Goal: Transaction & Acquisition: Purchase product/service

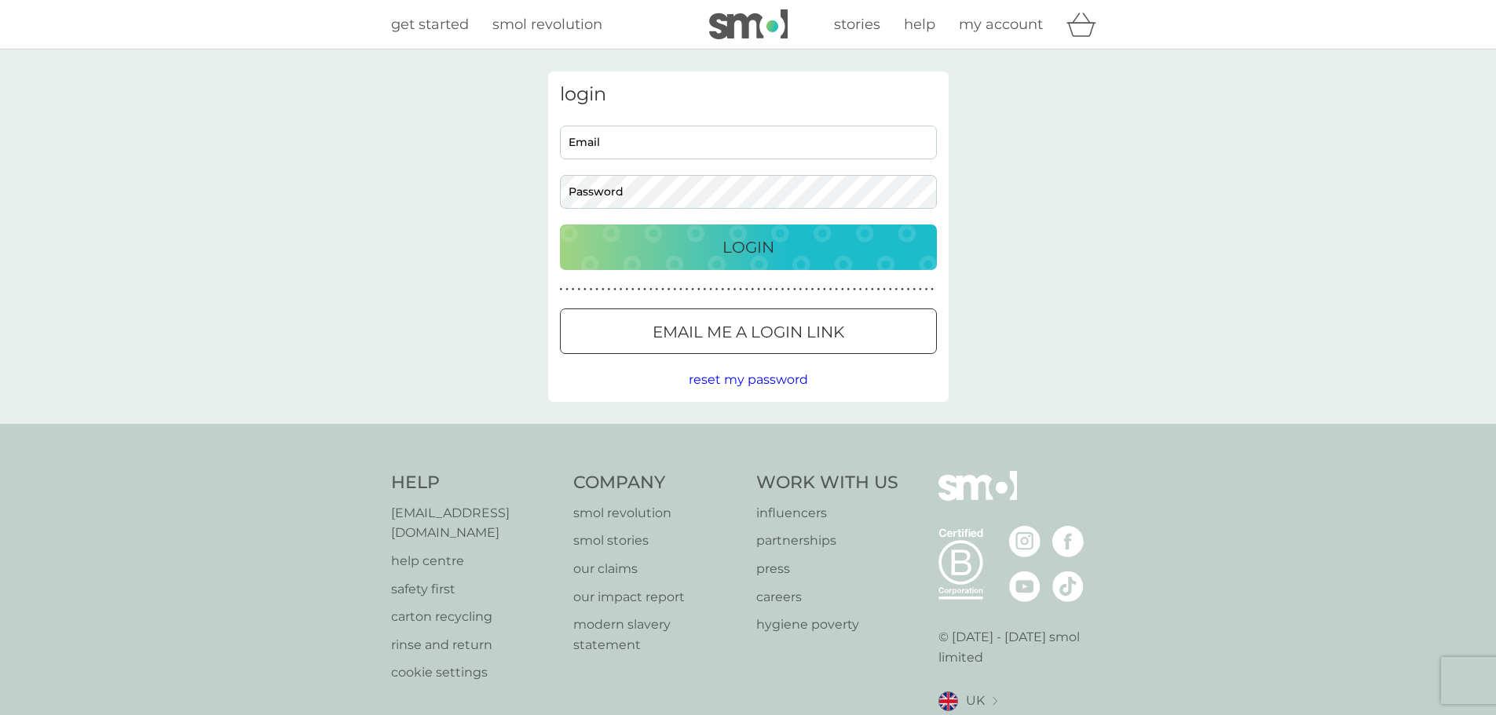
click at [678, 144] on input "Email" at bounding box center [748, 143] width 377 height 34
type input "[EMAIL_ADDRESS][DOMAIN_NAME]"
click at [560, 225] on button "Login" at bounding box center [748, 248] width 377 height 46
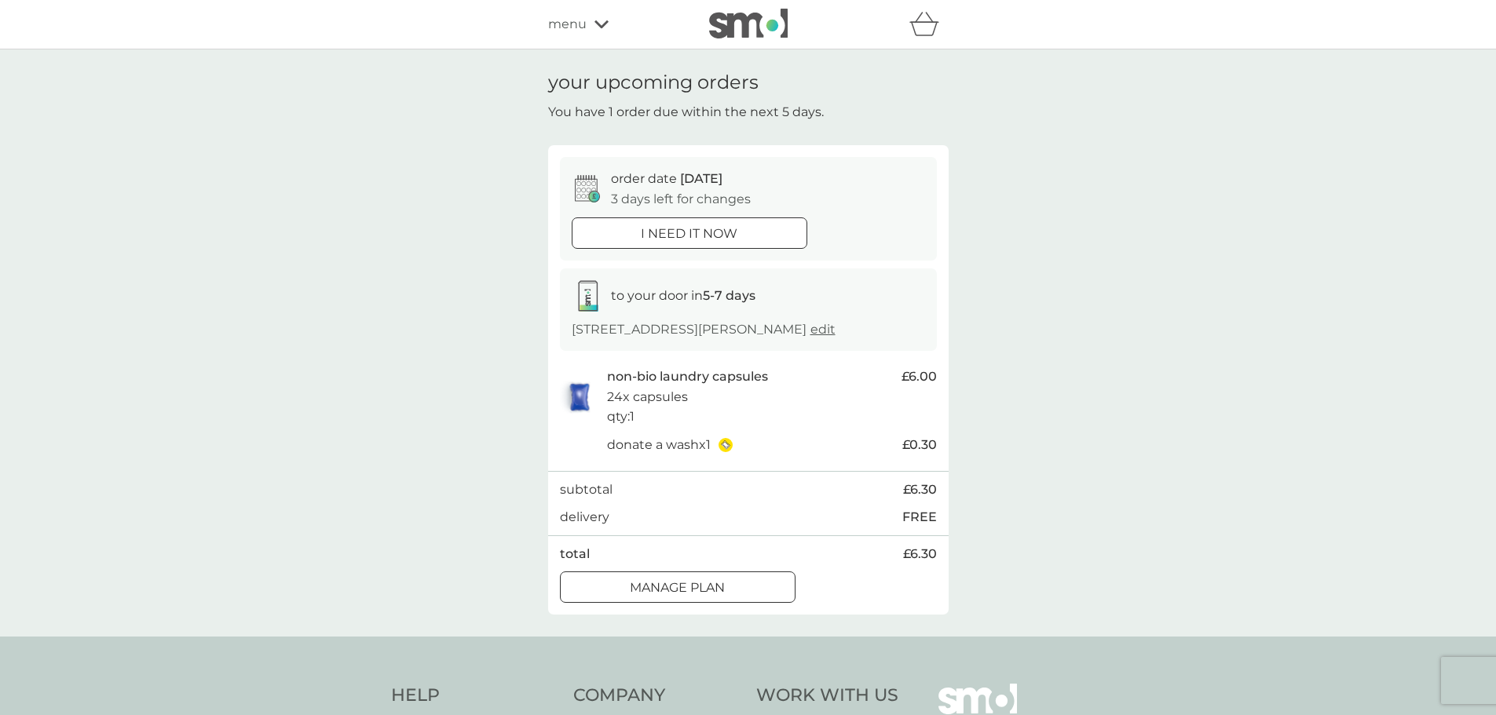
click at [587, 27] on div "menu" at bounding box center [615, 24] width 134 height 20
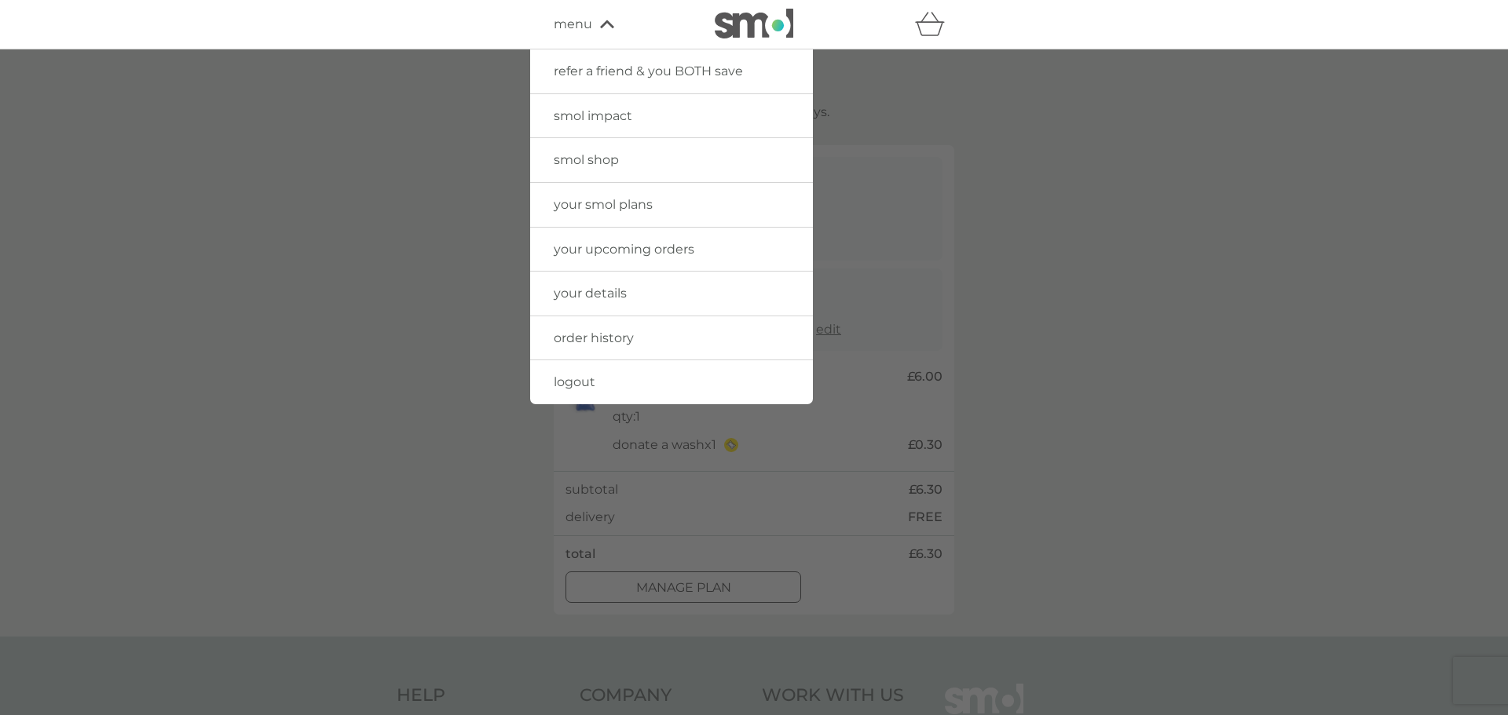
click at [574, 109] on span "smol impact" at bounding box center [593, 115] width 79 height 15
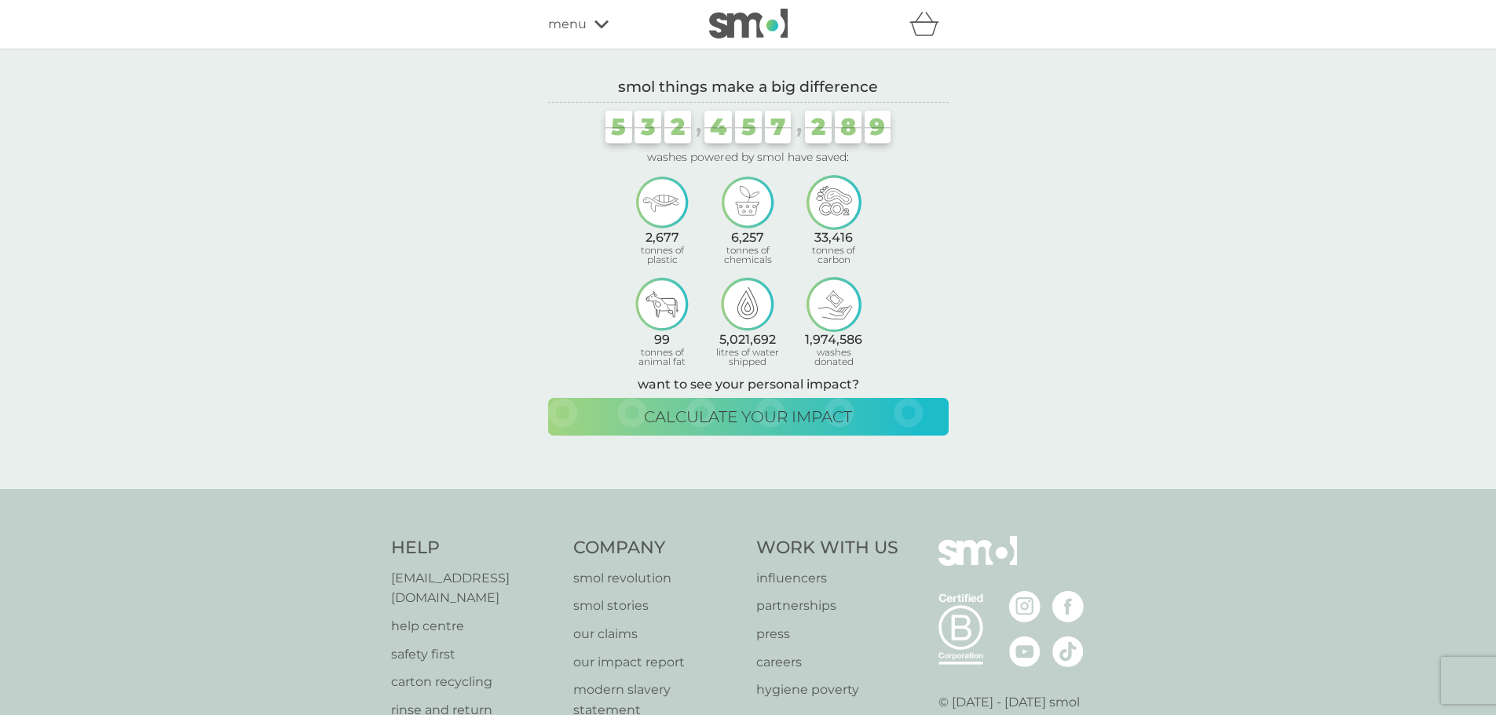
click at [595, 21] on icon at bounding box center [601, 24] width 14 height 8
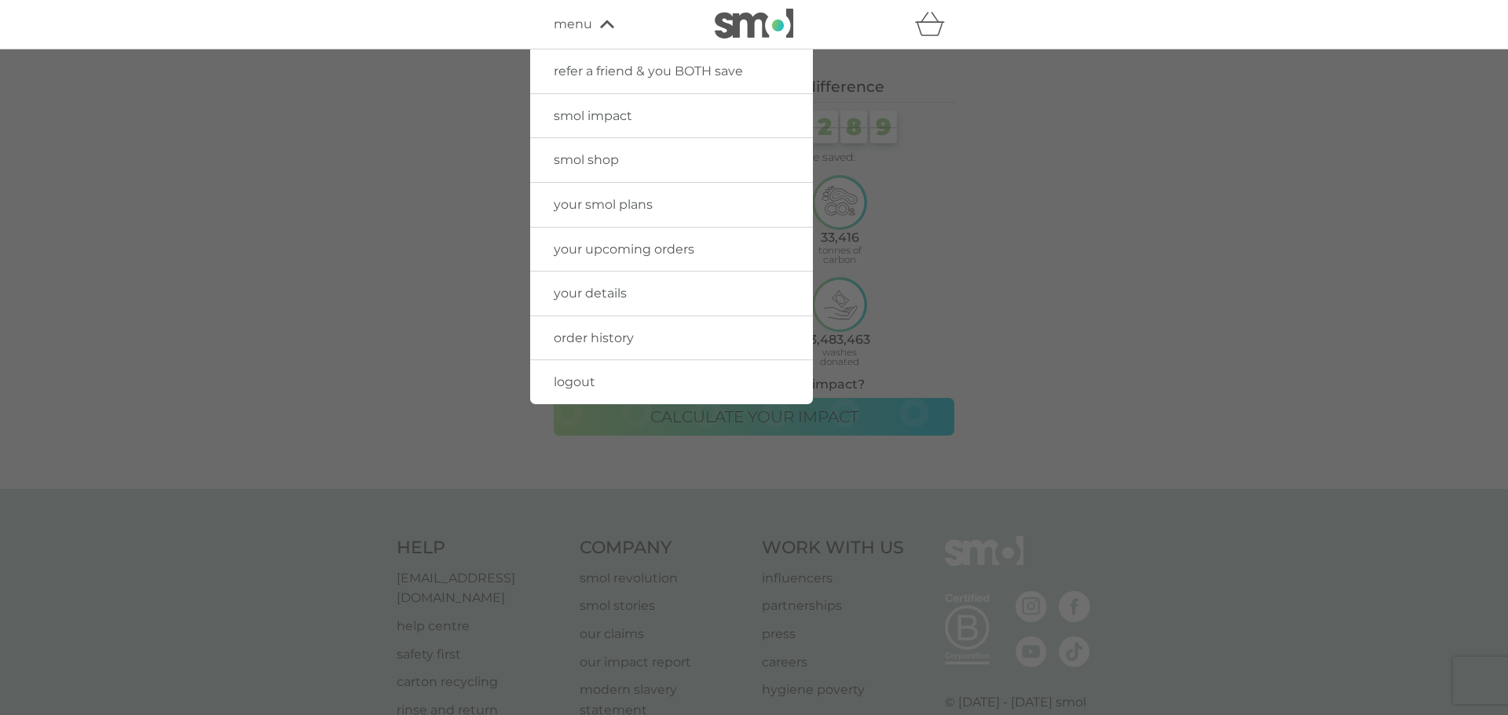
click at [611, 203] on span "your smol plans" at bounding box center [603, 204] width 99 height 15
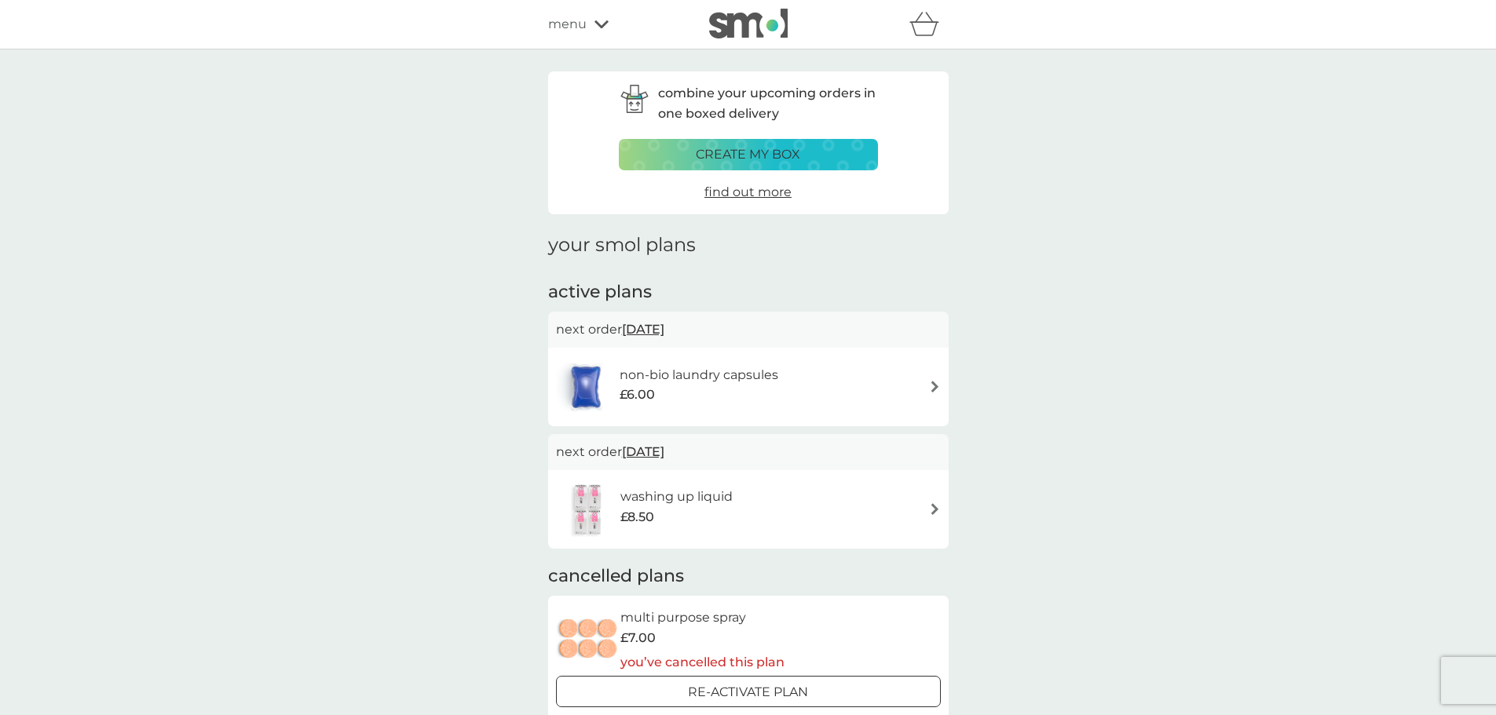
click at [785, 158] on p "create my box" at bounding box center [748, 154] width 104 height 20
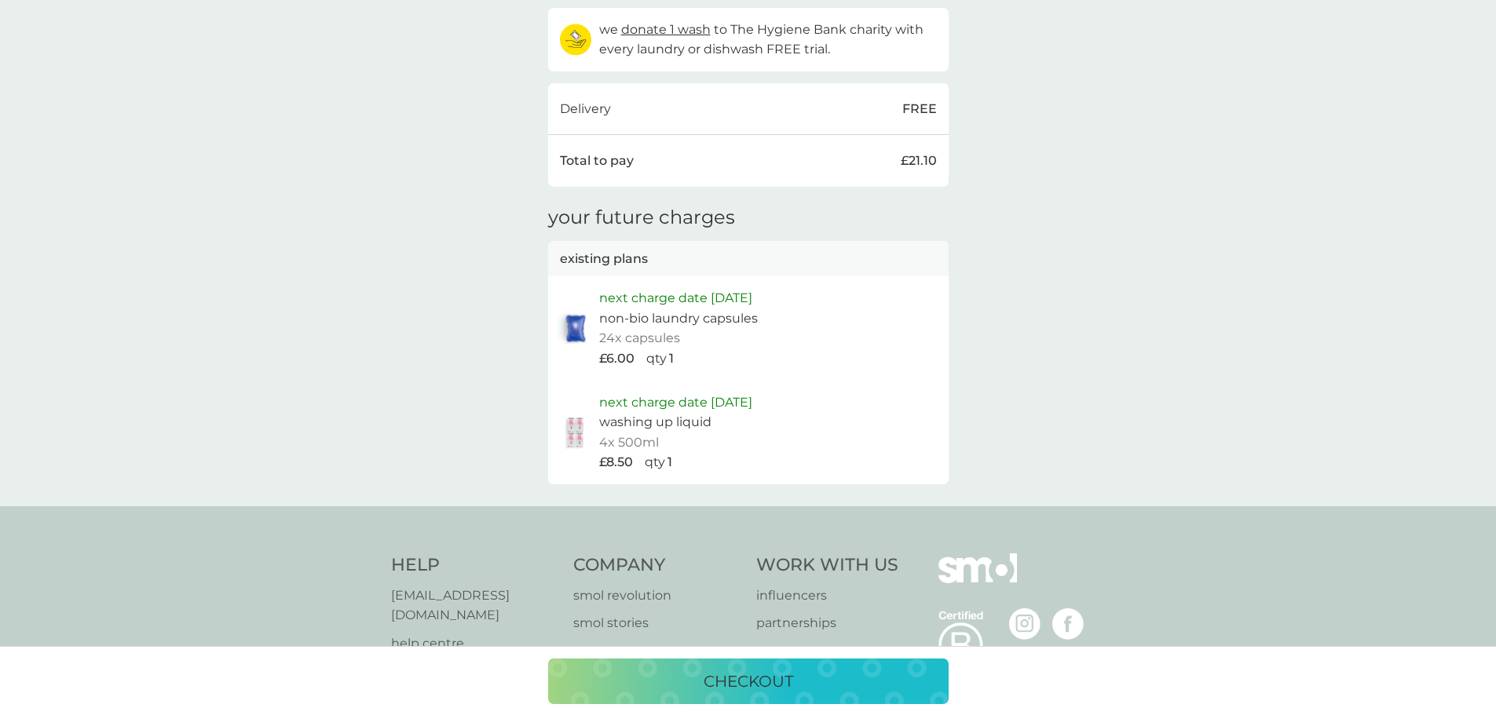
scroll to position [628, 0]
click at [744, 685] on p "checkout" at bounding box center [749, 681] width 90 height 25
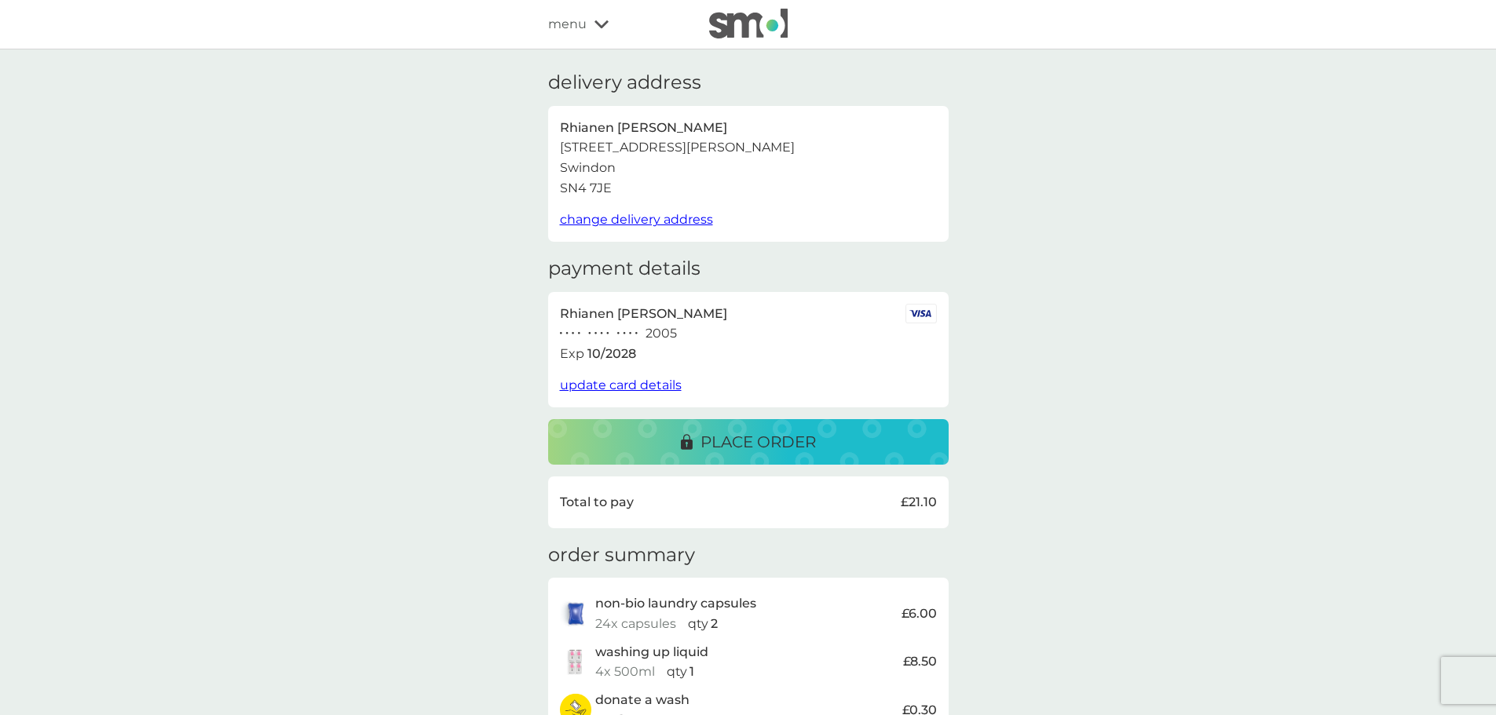
click at [609, 386] on span "update card details" at bounding box center [621, 385] width 122 height 15
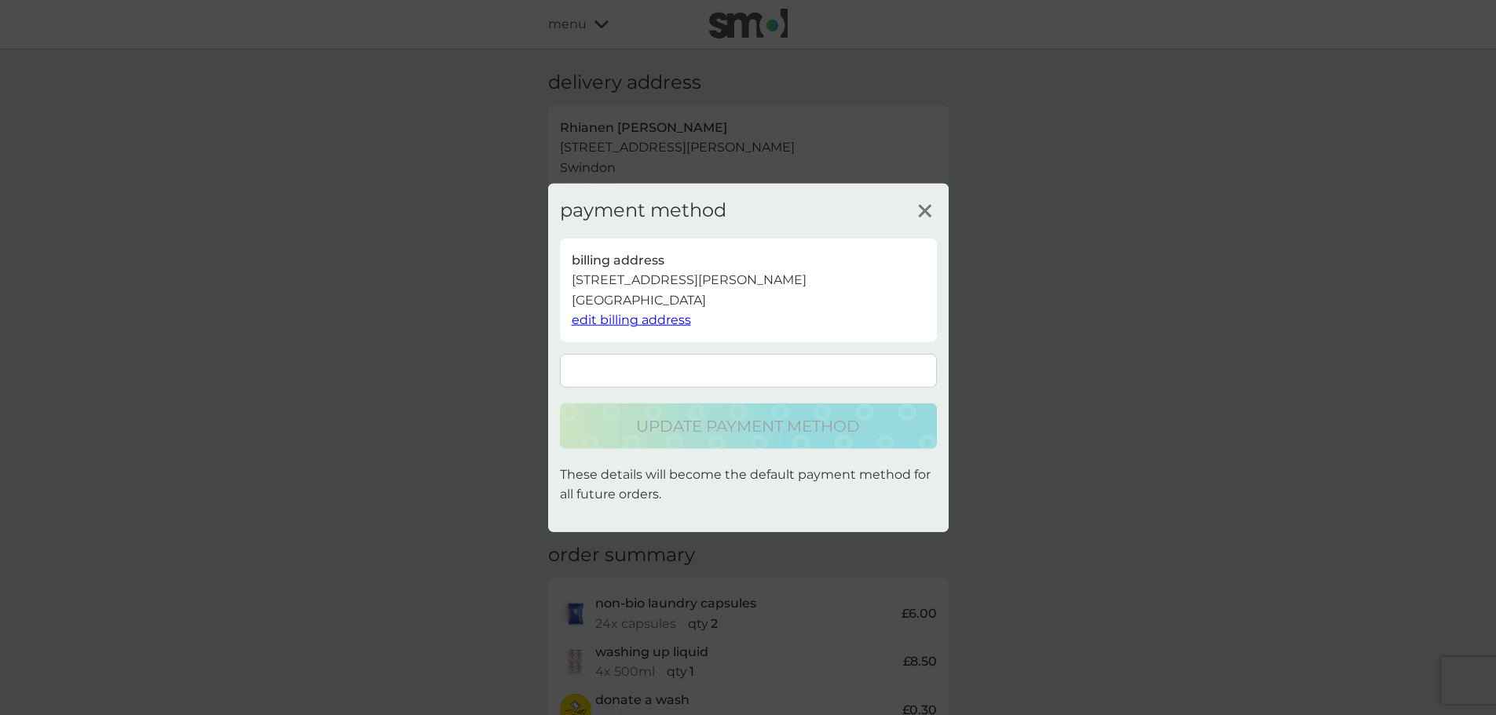
click at [621, 374] on iframe at bounding box center [749, 370] width 360 height 13
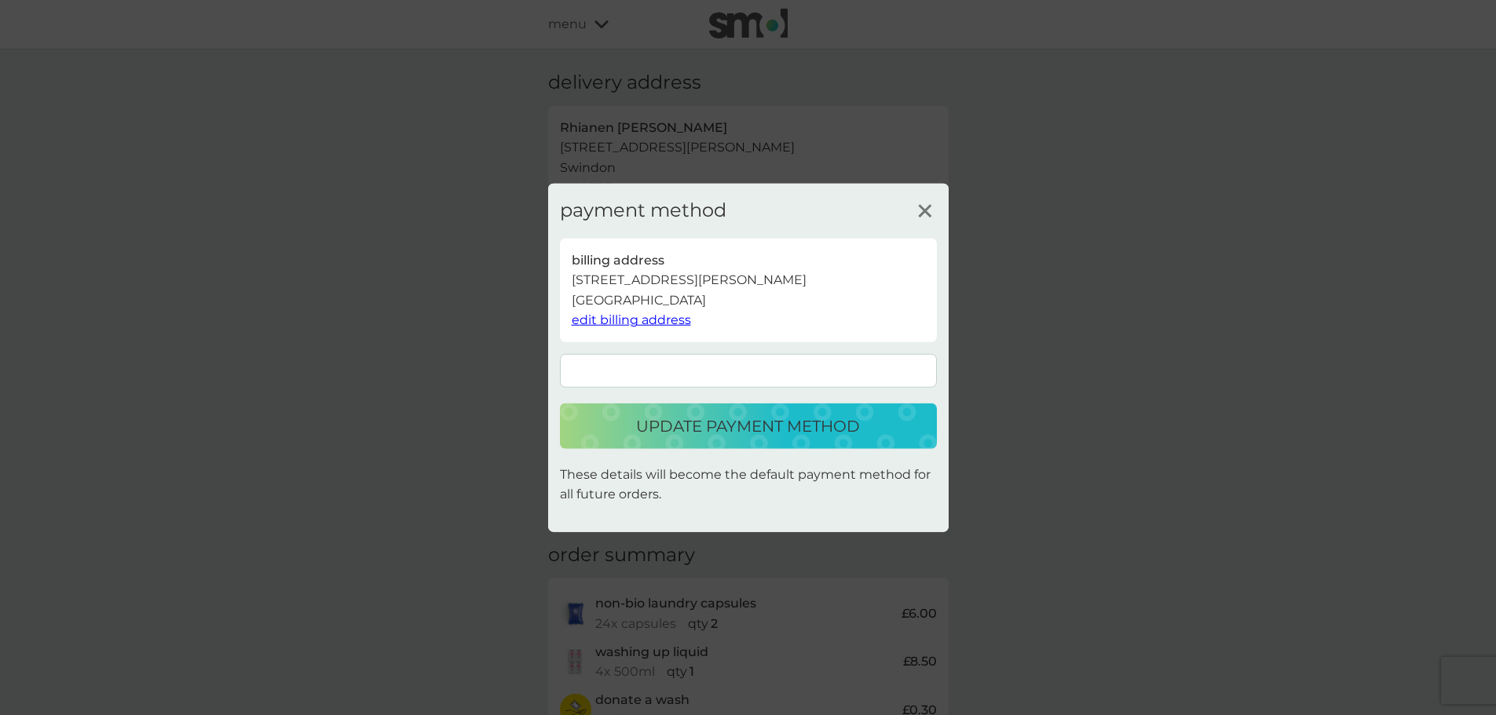
click at [732, 437] on p "update payment method" at bounding box center [748, 426] width 224 height 25
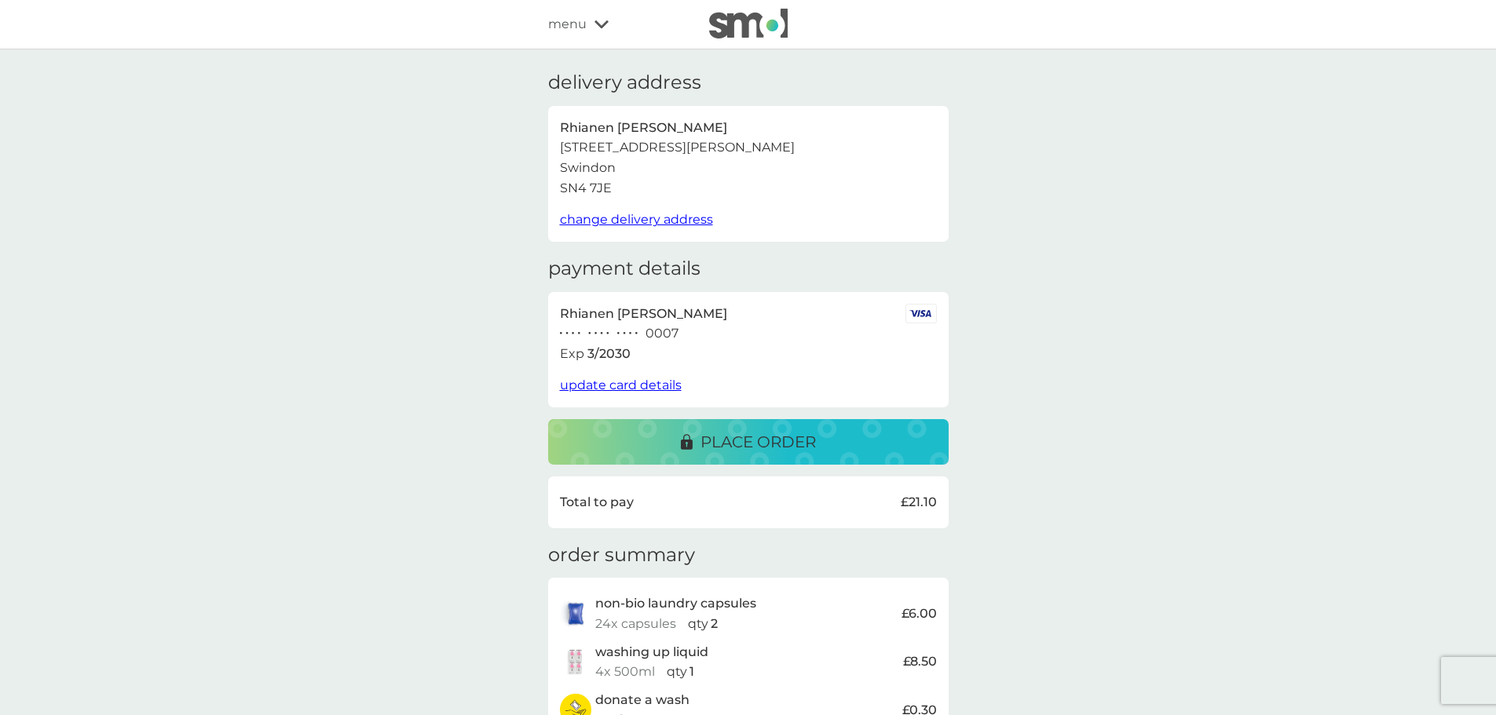
click at [737, 441] on p "place order" at bounding box center [757, 442] width 115 height 25
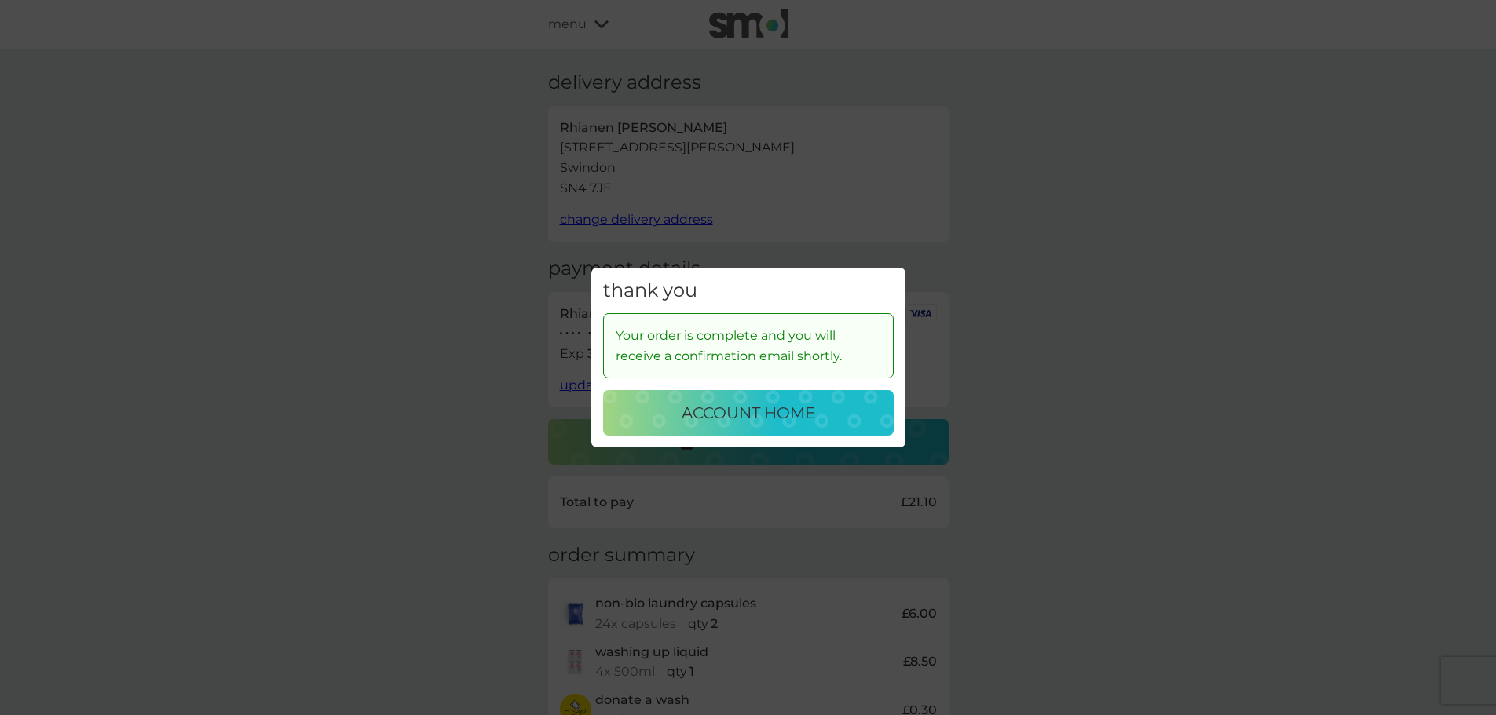
click at [776, 409] on p "account home" at bounding box center [749, 413] width 134 height 25
